Goal: Navigation & Orientation: Find specific page/section

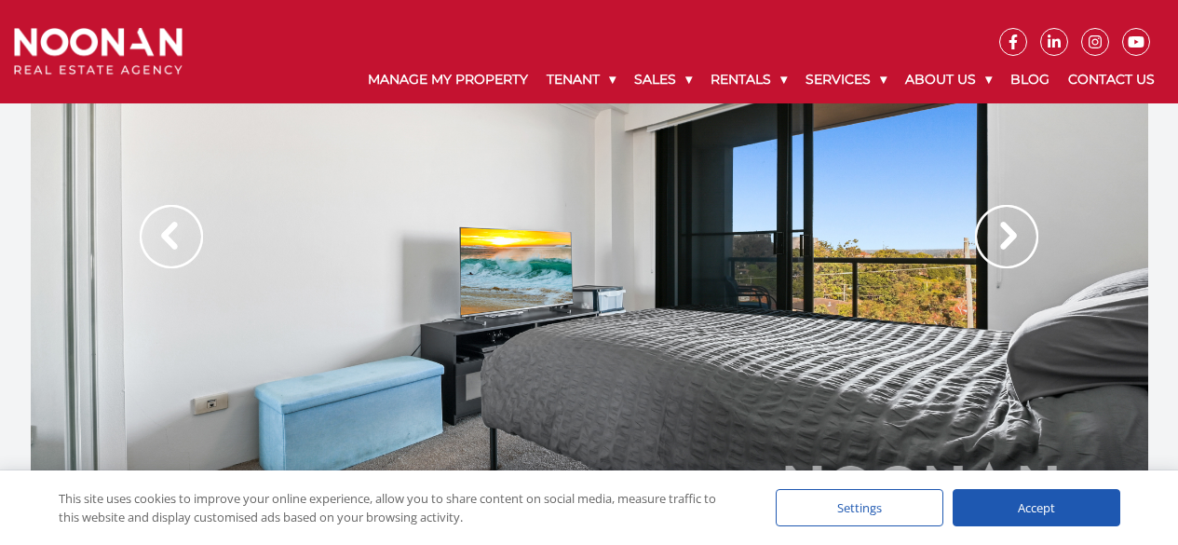
scroll to position [509, 0]
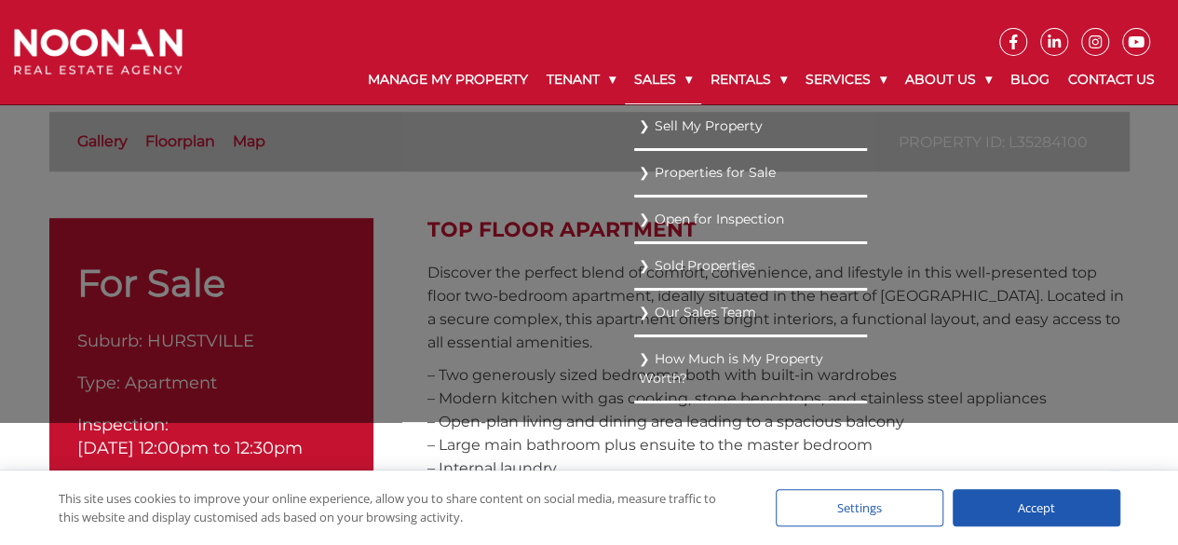
click at [648, 77] on link "Sales" at bounding box center [663, 80] width 76 height 48
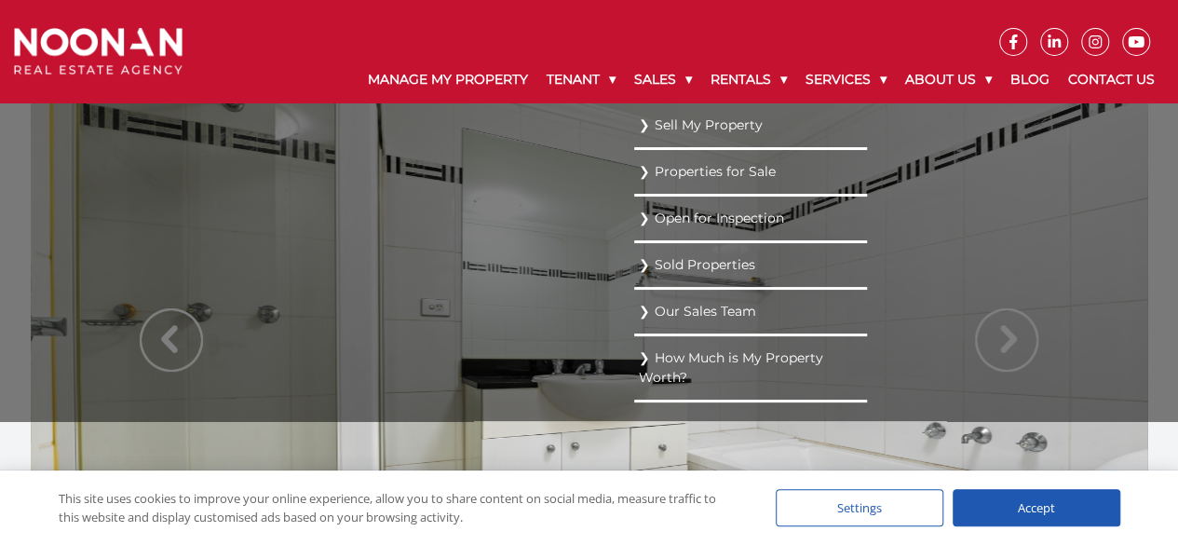
click at [661, 172] on link "Properties for Sale" at bounding box center [751, 171] width 224 height 25
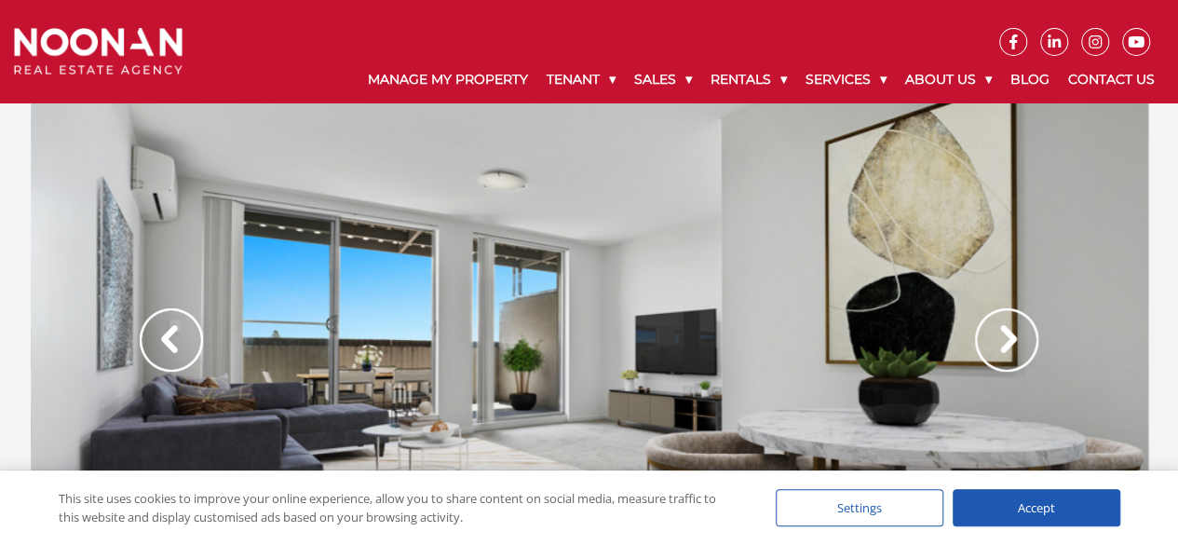
click at [1013, 334] on img at bounding box center [1006, 339] width 63 height 63
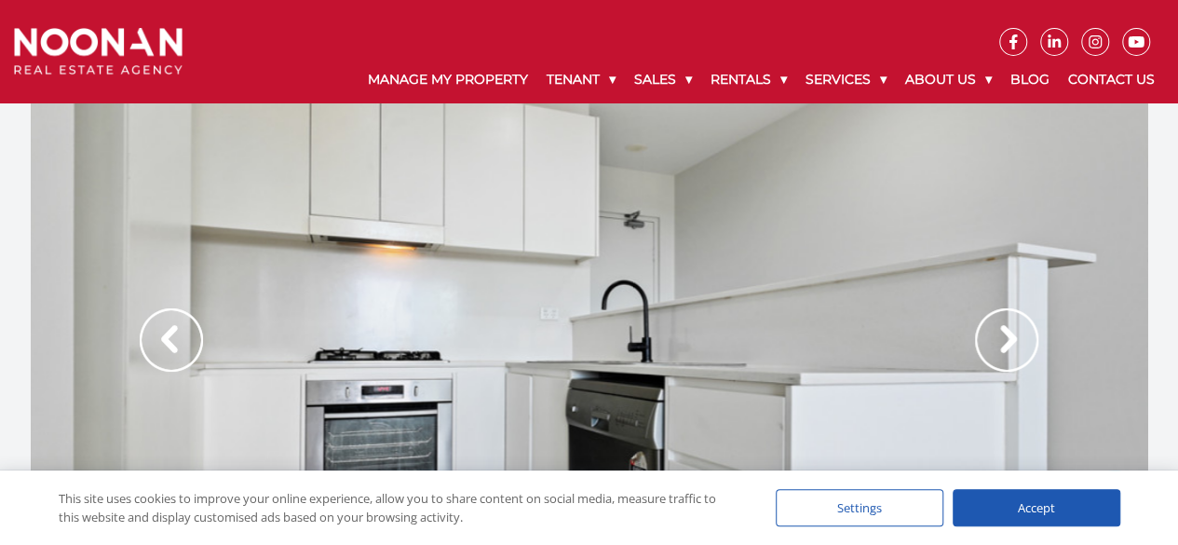
click at [1013, 334] on img at bounding box center [1006, 339] width 63 height 63
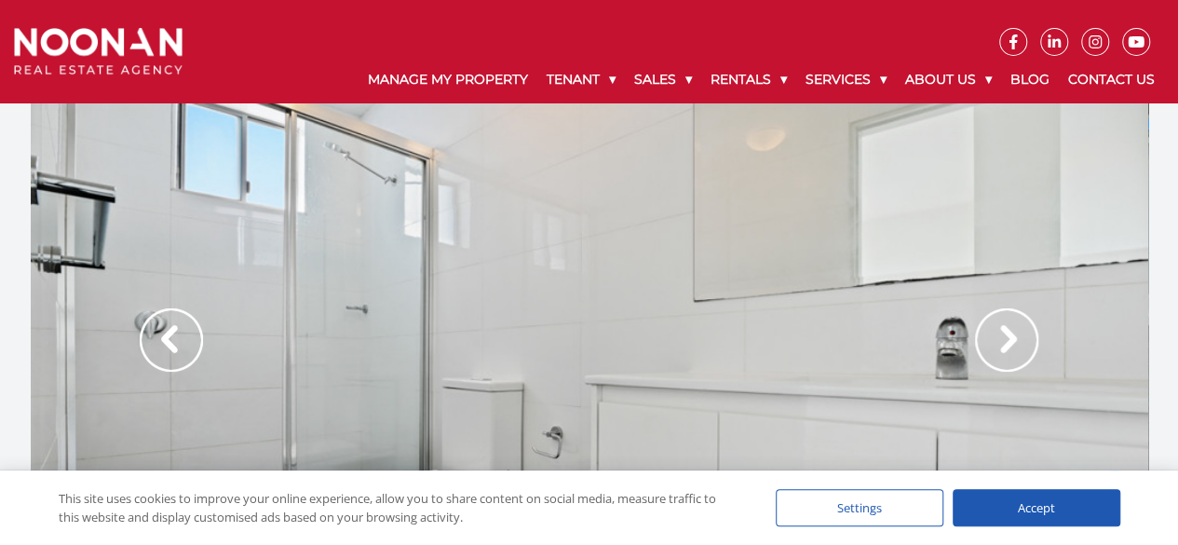
click at [1013, 334] on img at bounding box center [1006, 339] width 63 height 63
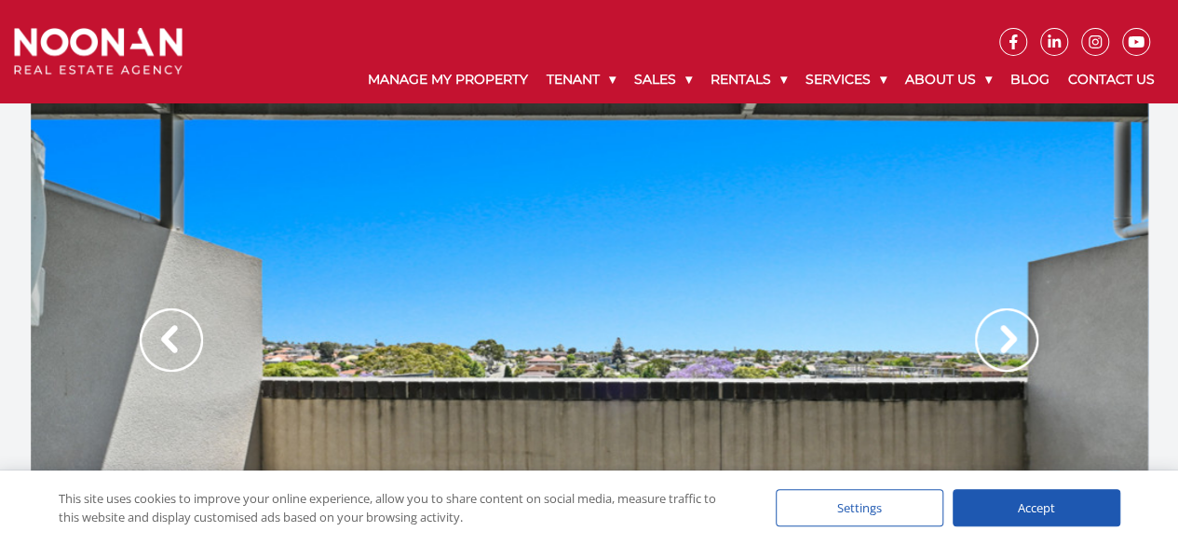
click at [1013, 334] on img at bounding box center [1006, 339] width 63 height 63
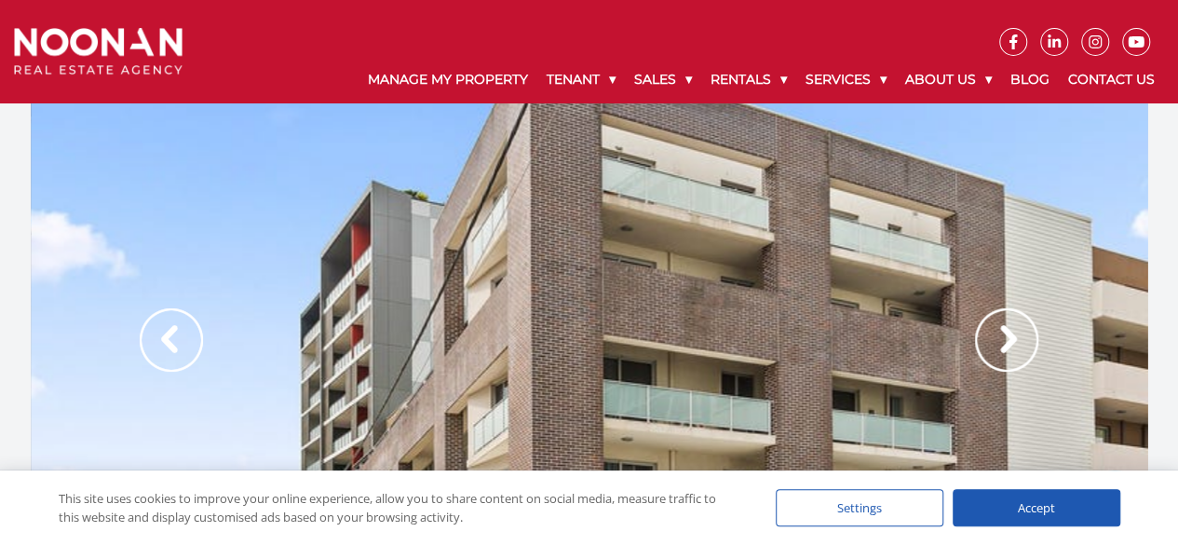
click at [1013, 334] on img at bounding box center [1006, 339] width 63 height 63
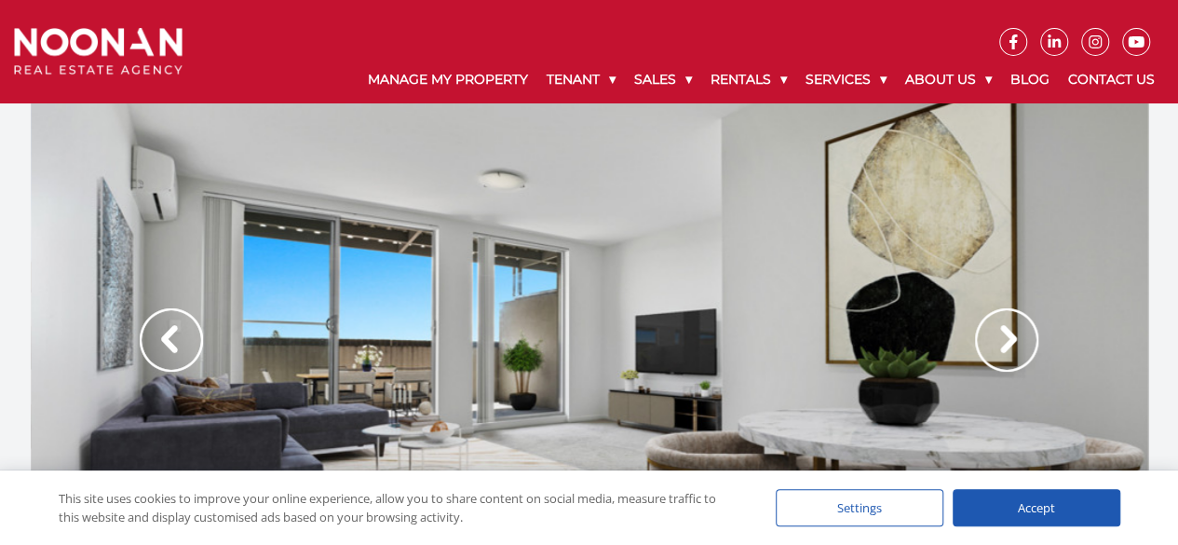
click at [1013, 334] on img at bounding box center [1006, 339] width 63 height 63
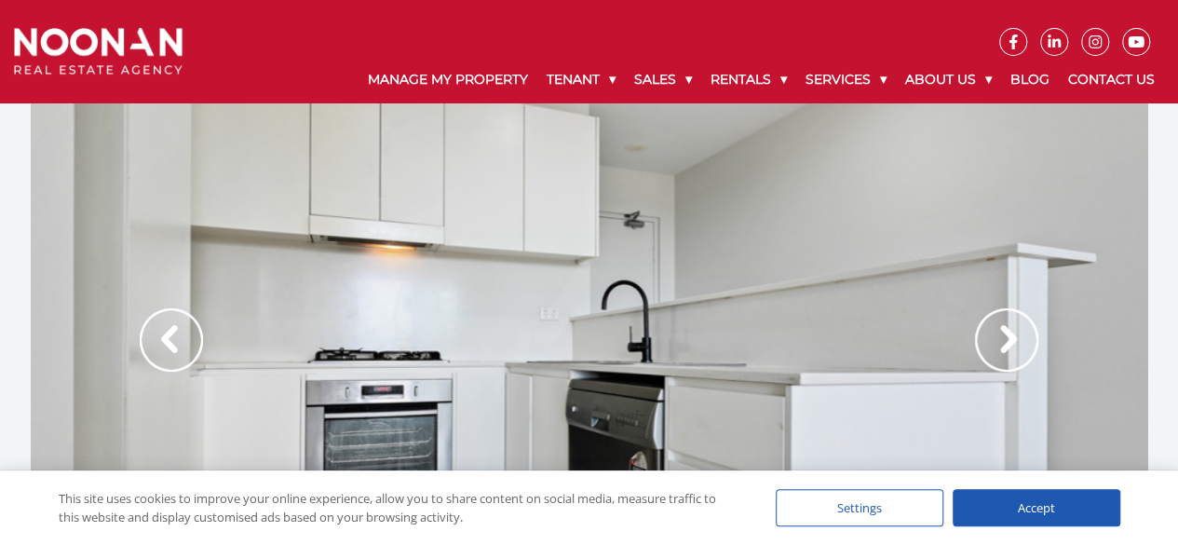
click at [1013, 334] on img at bounding box center [1006, 339] width 63 height 63
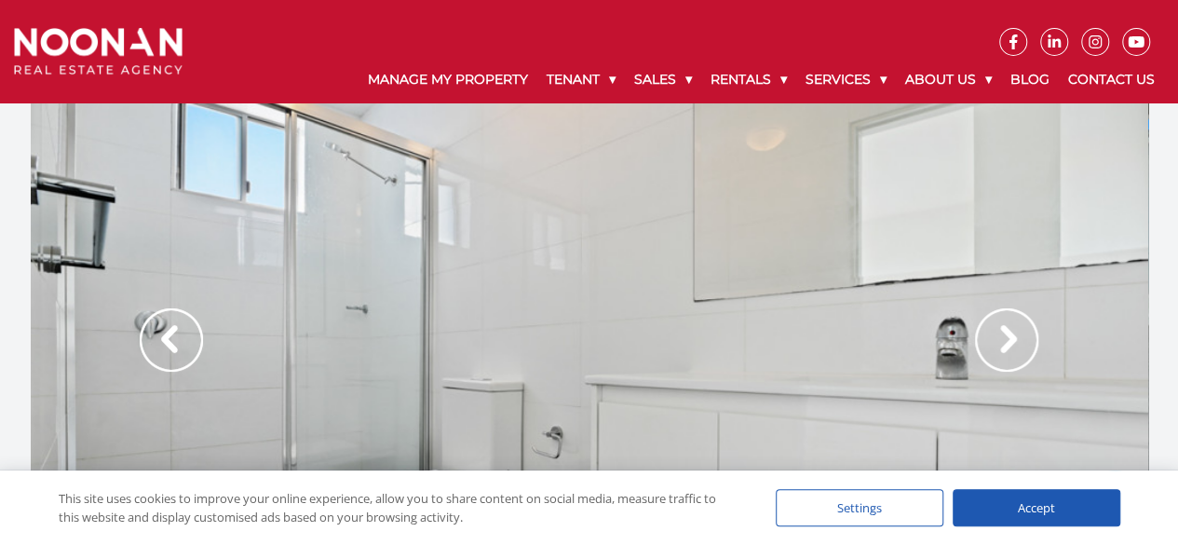
click at [1013, 334] on img at bounding box center [1006, 339] width 63 height 63
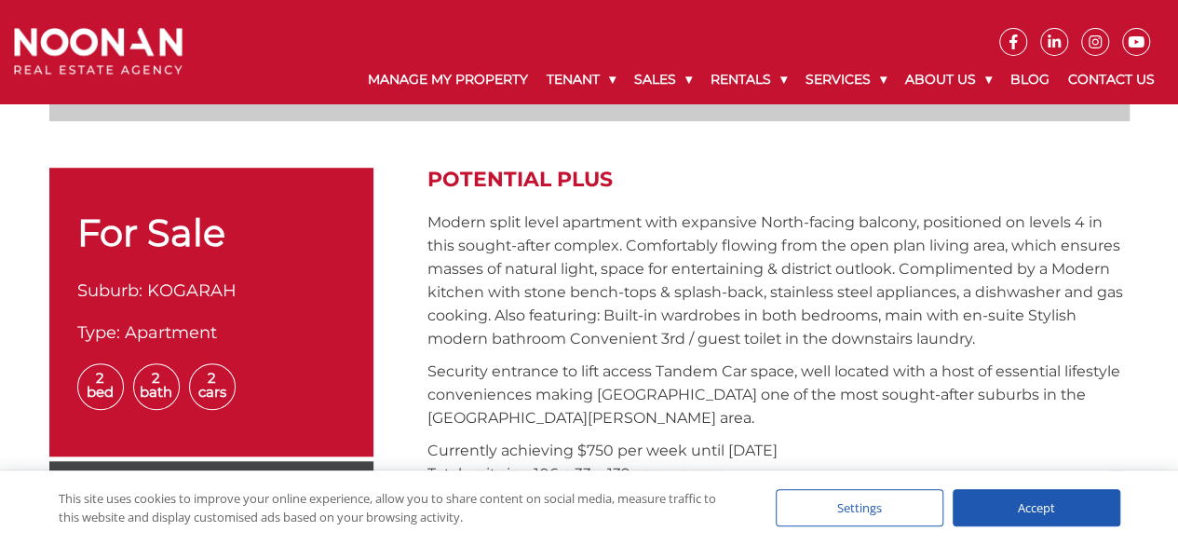
scroll to position [549, 0]
